Goal: Check status: Check status

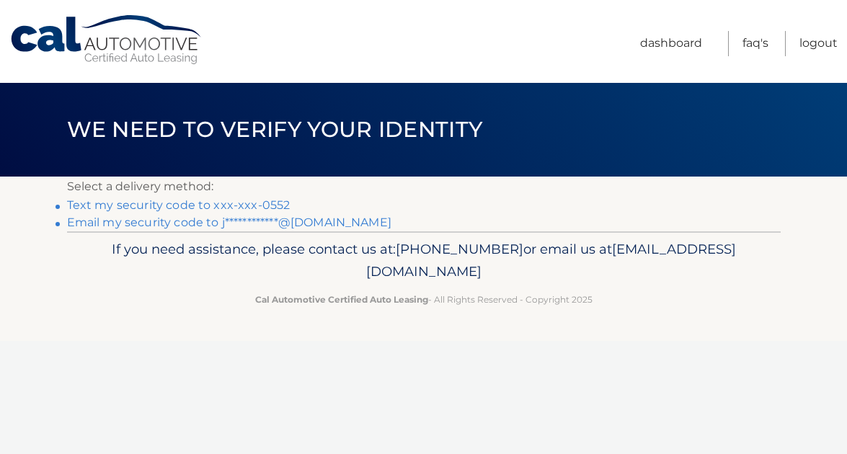
click at [198, 203] on link "Text my security code to xxx-xxx-0552" at bounding box center [179, 205] width 224 height 14
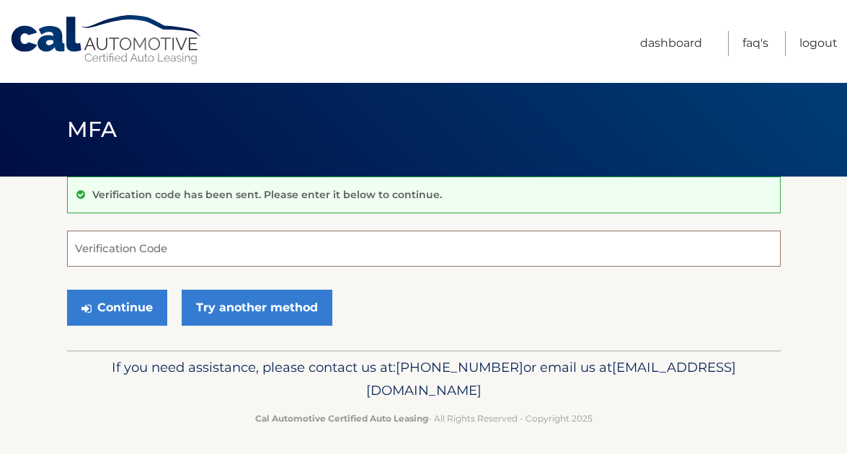
click at [176, 247] on input "Verification Code" at bounding box center [424, 249] width 714 height 36
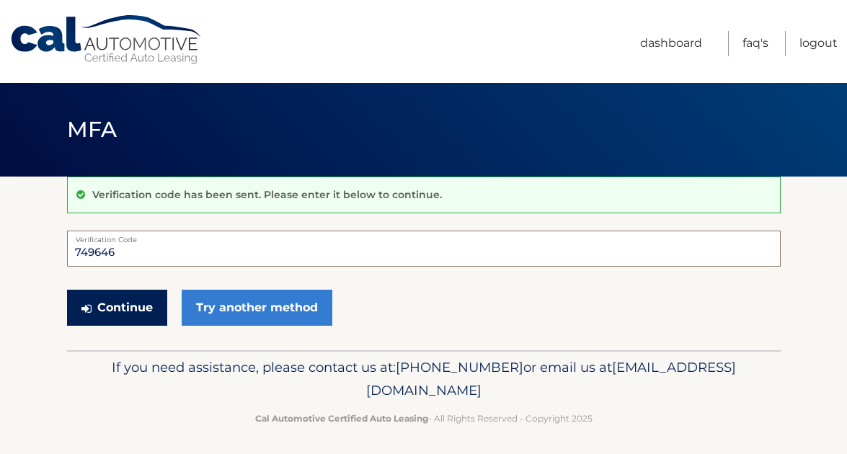
type input "749646"
click at [132, 304] on button "Continue" at bounding box center [117, 308] width 100 height 36
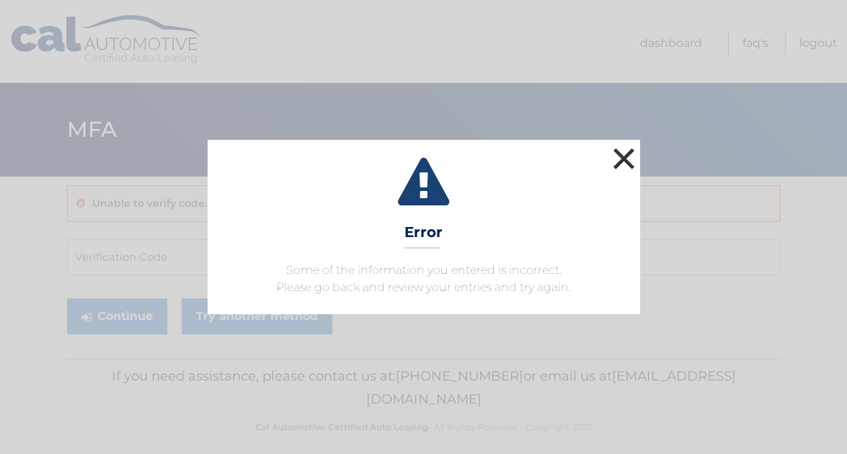
click at [621, 156] on button "×" at bounding box center [624, 158] width 29 height 29
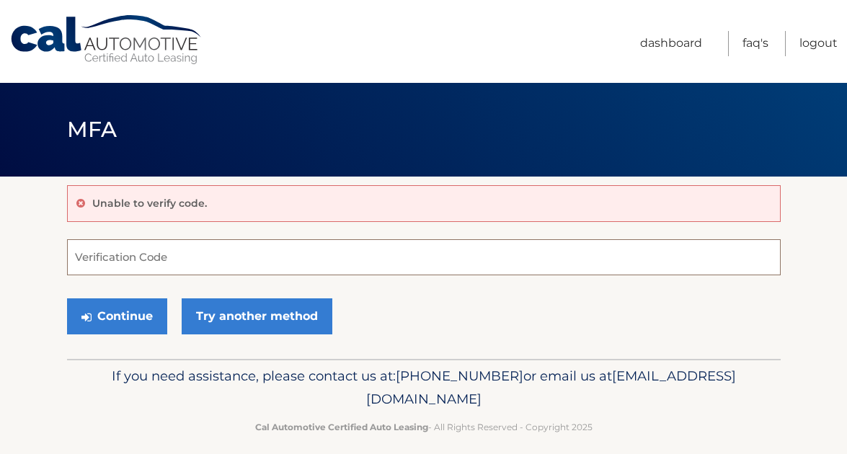
click at [183, 260] on input "Verification Code" at bounding box center [424, 257] width 714 height 36
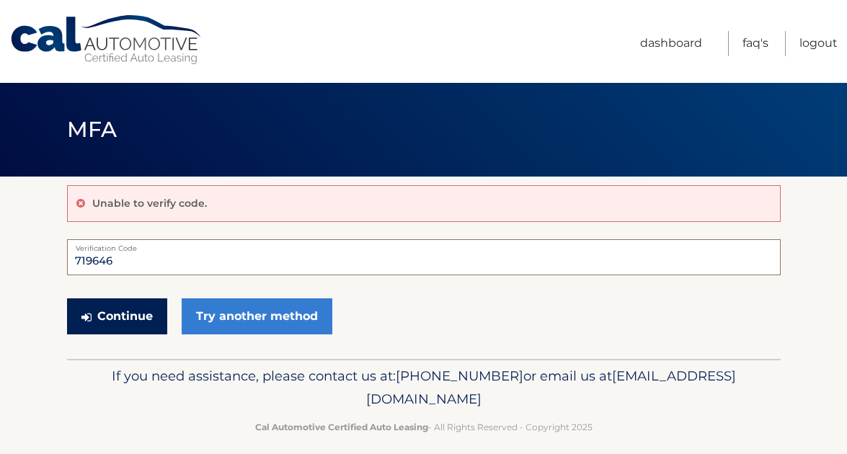
type input "719646"
click at [143, 315] on button "Continue" at bounding box center [117, 316] width 100 height 36
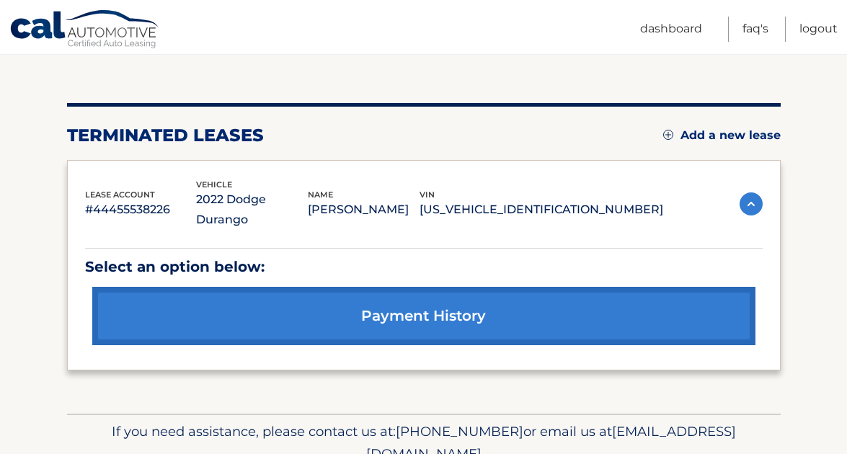
scroll to position [187, 0]
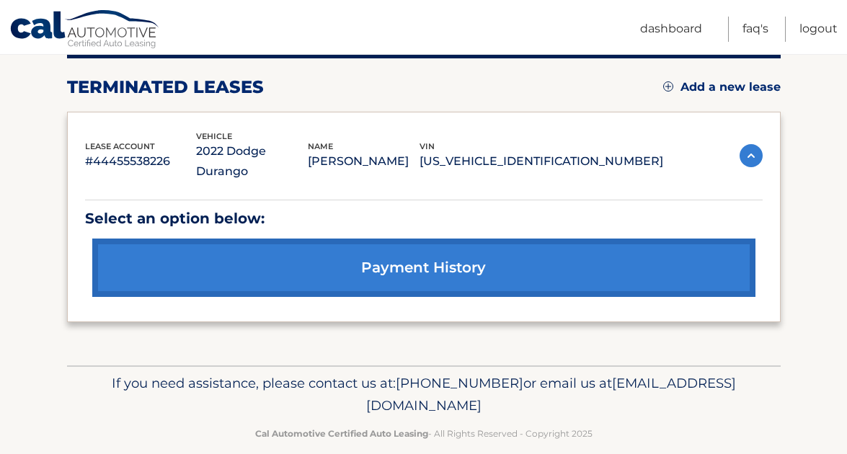
click at [430, 246] on link "payment history" at bounding box center [423, 268] width 663 height 58
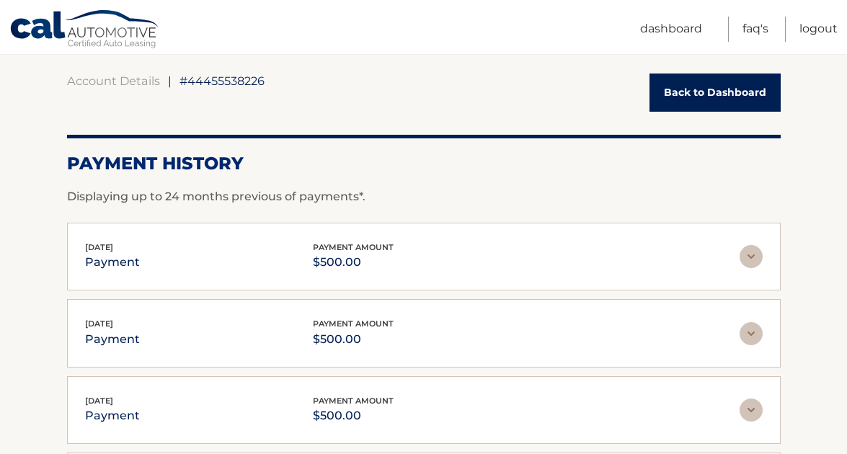
scroll to position [125, 0]
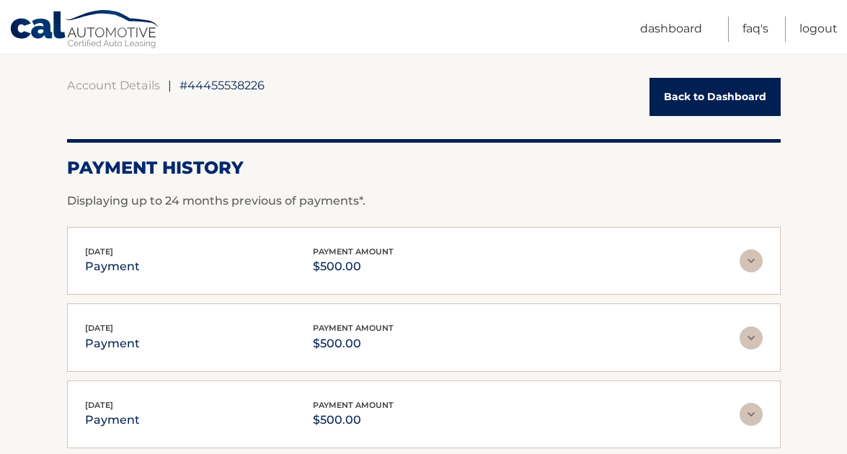
click at [753, 257] on img at bounding box center [751, 260] width 23 height 23
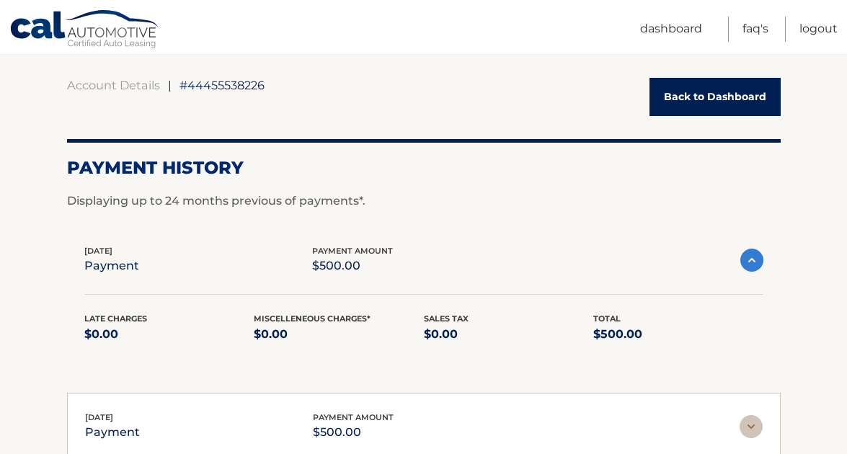
click at [724, 93] on link "Back to Dashboard" at bounding box center [715, 97] width 131 height 38
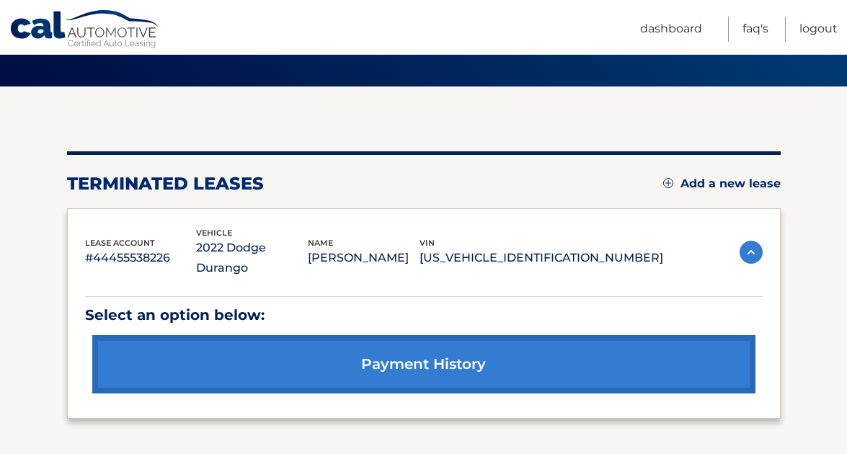
scroll to position [187, 0]
